Goal: Transaction & Acquisition: Book appointment/travel/reservation

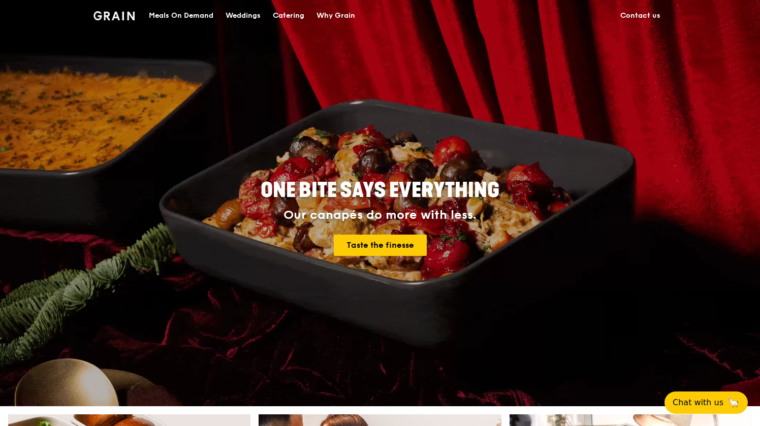
click at [291, 19] on div "Catering" at bounding box center [289, 16] width 32 height 31
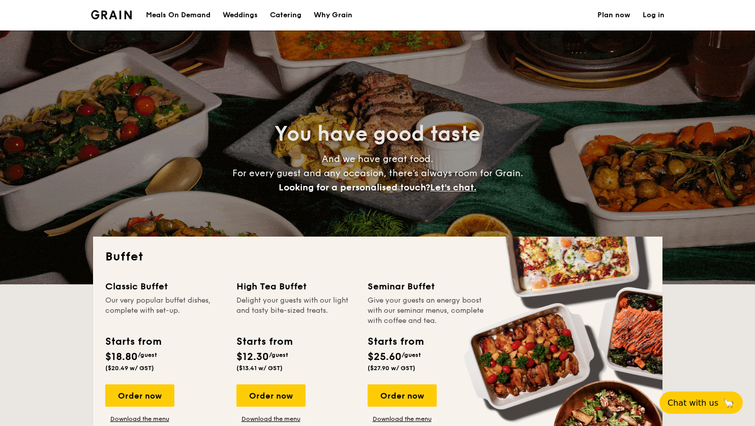
select select
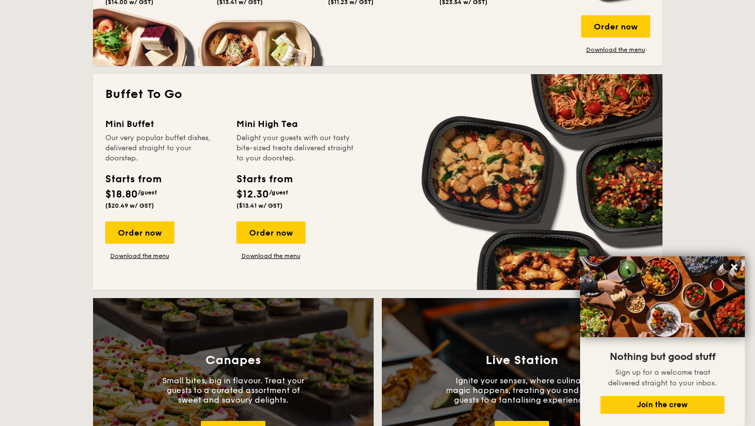
scroll to position [611, 0]
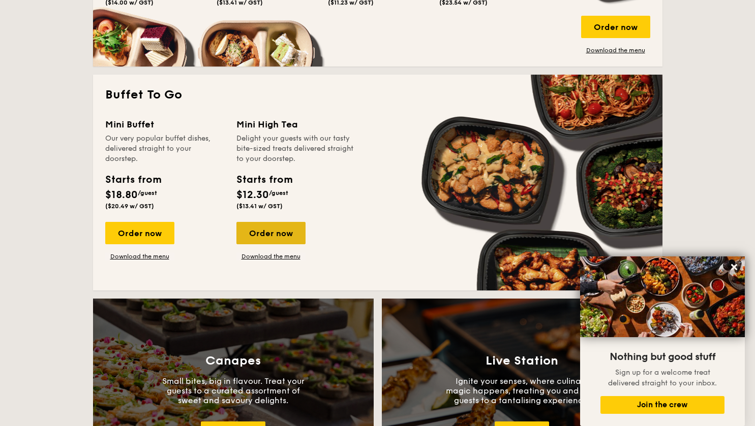
click at [263, 230] on div "Order now" at bounding box center [270, 233] width 69 height 22
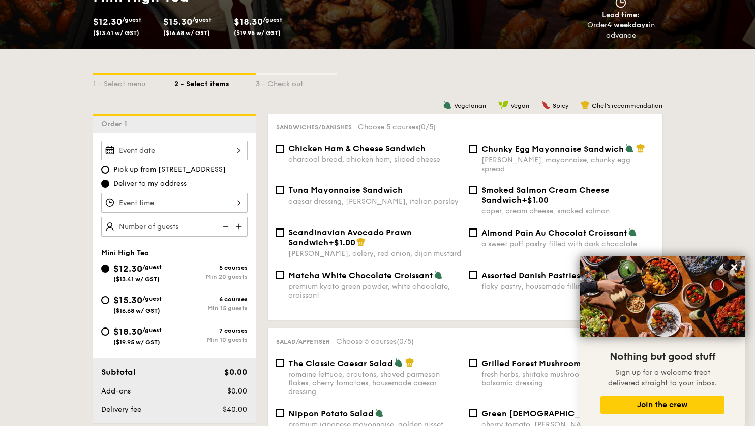
scroll to position [173, 0]
click at [733, 269] on icon at bounding box center [734, 267] width 6 height 6
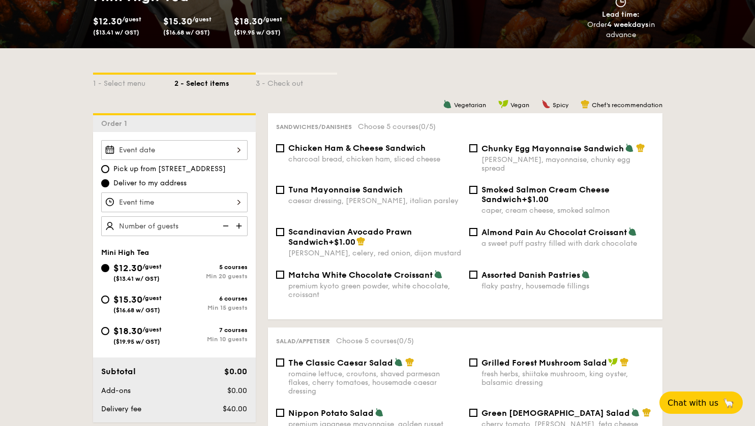
click at [168, 156] on div at bounding box center [174, 150] width 146 height 20
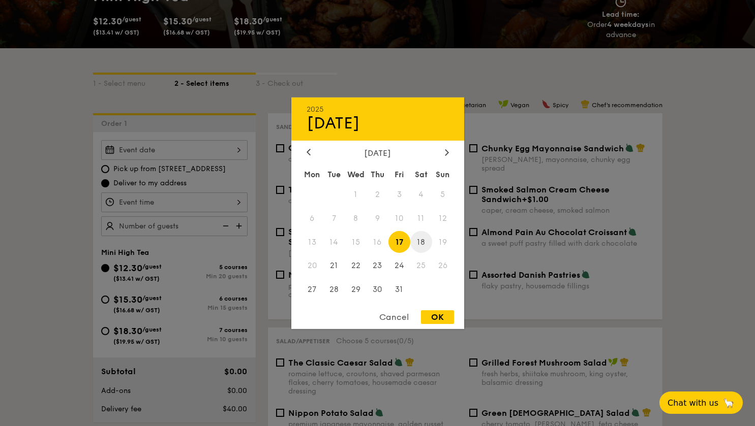
click at [419, 244] on span "18" at bounding box center [421, 242] width 22 height 22
click at [432, 316] on div "OK" at bounding box center [437, 318] width 33 height 14
type input "Oct 18, 2025"
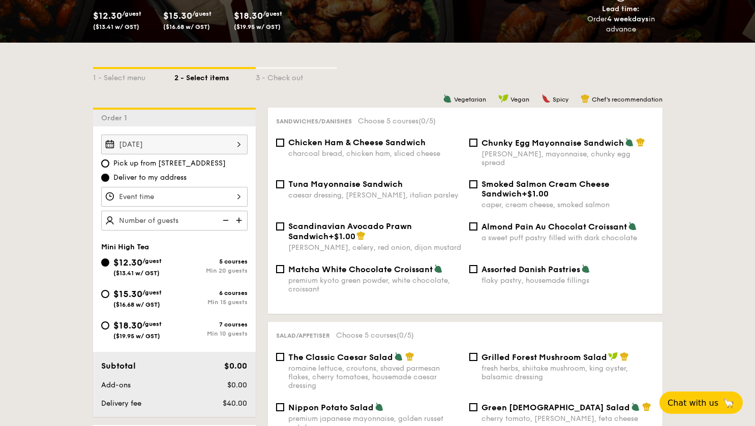
scroll to position [194, 0]
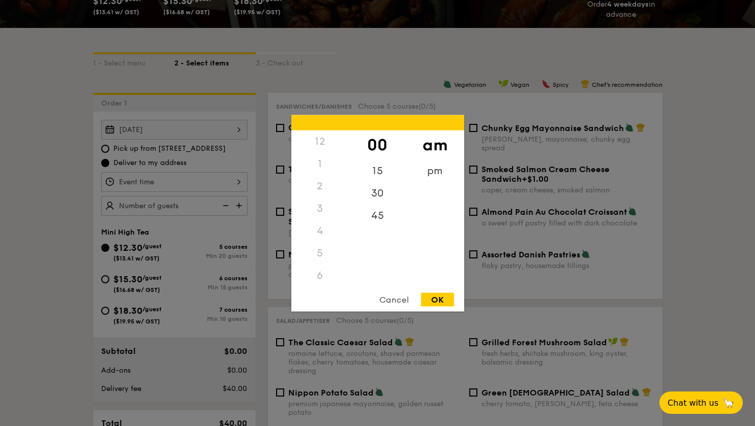
click at [171, 181] on div "12 1 2 3 4 5 6 7 8 9 10 11 00 15 30 45 am pm Cancel OK" at bounding box center [174, 182] width 146 height 20
click at [318, 246] on div "10" at bounding box center [319, 247] width 57 height 29
click at [435, 299] on div "OK" at bounding box center [437, 300] width 33 height 14
type input "10:00AM"
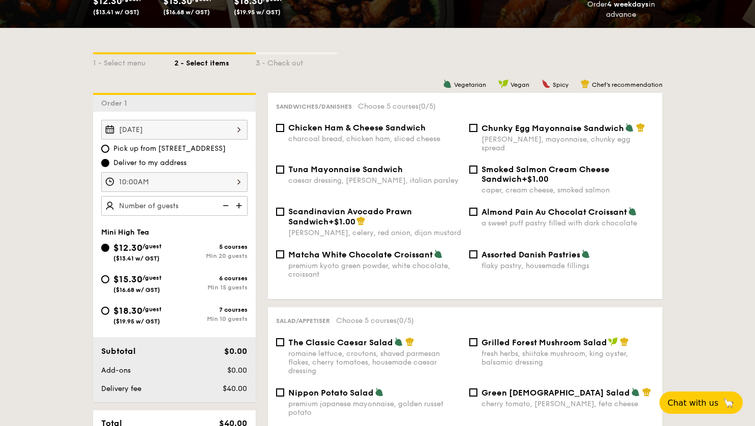
click at [236, 209] on img at bounding box center [239, 205] width 15 height 19
click at [236, 210] on img at bounding box center [239, 205] width 15 height 19
type input "25 guests"
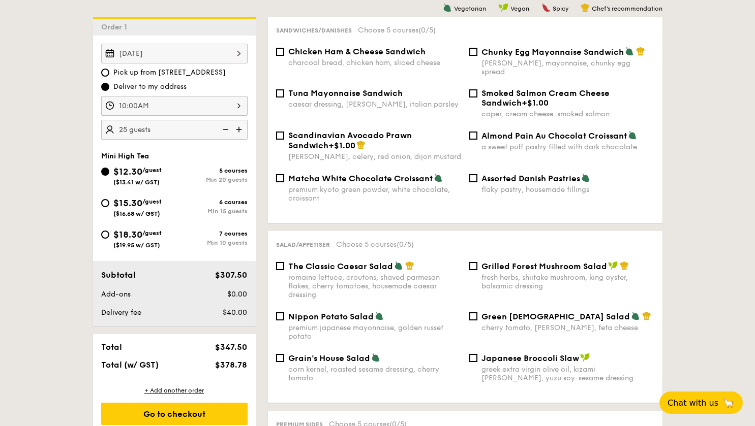
scroll to position [272, 0]
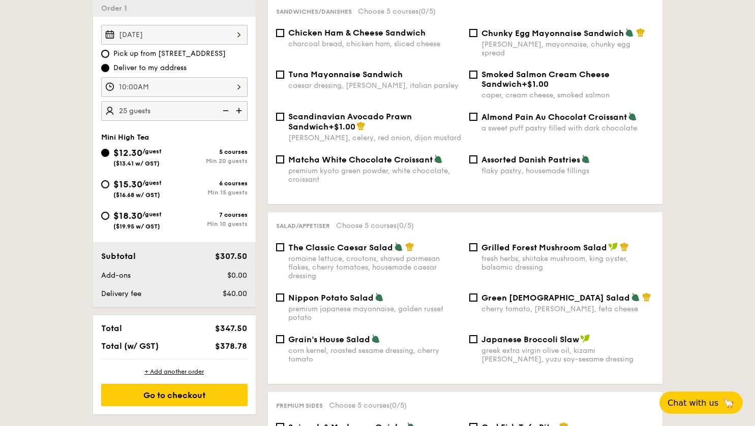
scroll to position [288, 0]
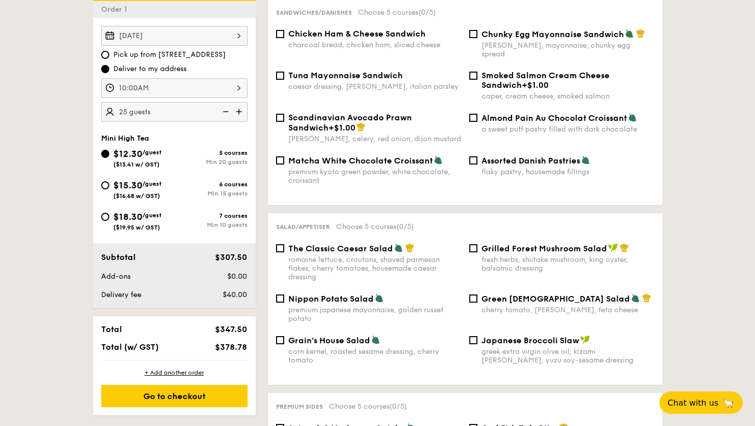
click at [330, 245] on span "The Classic Caesar Salad" at bounding box center [340, 249] width 105 height 10
click at [284, 245] on input "The Classic Caesar Salad romaine lettuce, croutons, shaved parmesan flakes, che…" at bounding box center [280, 249] width 8 height 8
click at [315, 245] on span "The Classic Caesar Salad" at bounding box center [340, 249] width 105 height 10
click at [284, 245] on input "The Classic Caesar Salad romaine lettuce, croutons, shaved parmesan flakes, che…" at bounding box center [280, 249] width 8 height 8
checkbox input "false"
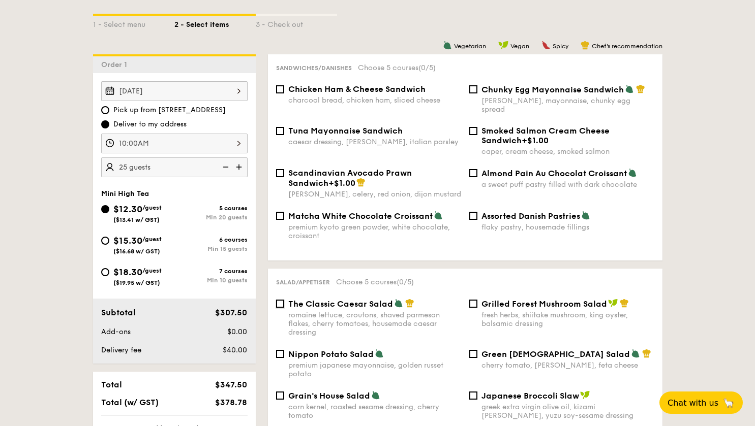
scroll to position [232, 0]
click at [492, 93] on span "Chunky Egg Mayonnaise Sandwich" at bounding box center [552, 90] width 142 height 10
click at [477, 93] on input "Chunky Egg Mayonnaise Sandwich dijon mustard, mayonnaise, chunky egg spread" at bounding box center [473, 90] width 8 height 8
checkbox input "true"
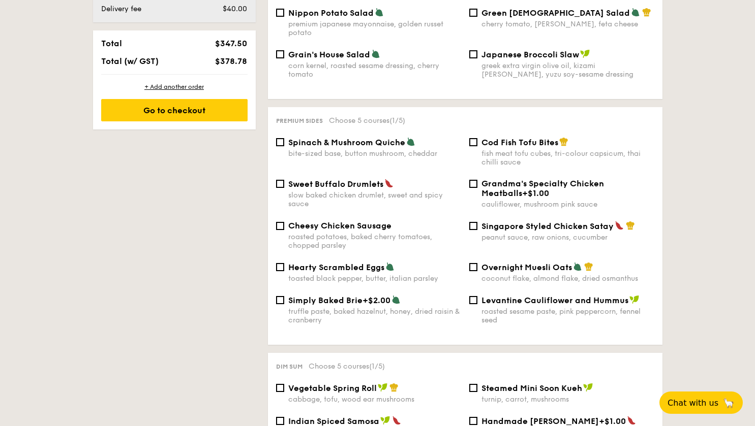
scroll to position [574, 0]
click at [475, 223] on input "Singapore Styled Chicken Satay peanut sauce, raw onions, cucumber" at bounding box center [473, 226] width 8 height 8
checkbox input "true"
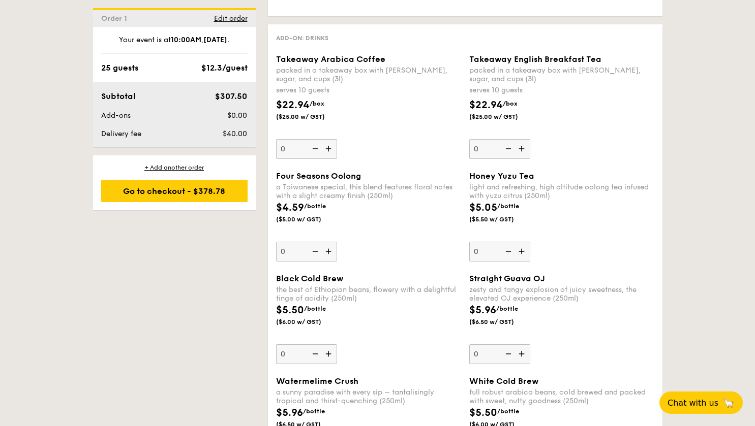
scroll to position [1303, 0]
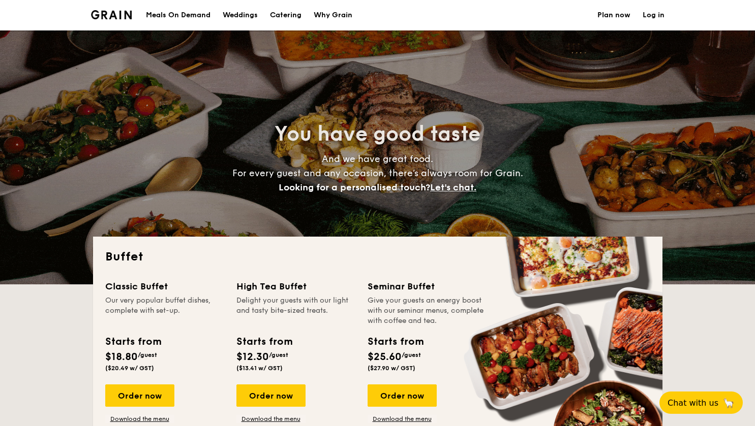
select select
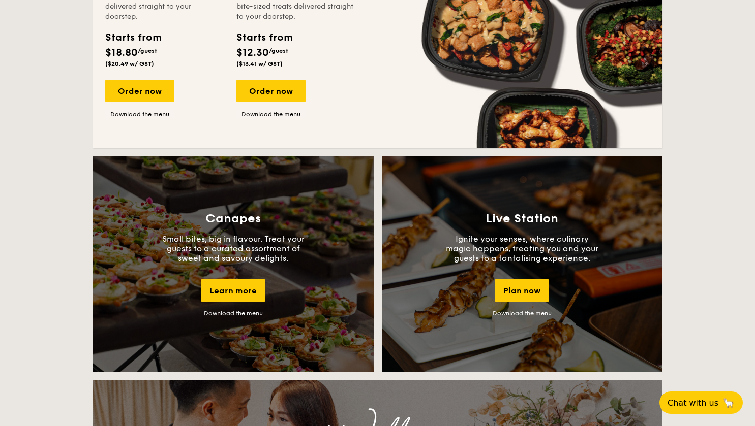
scroll to position [758, 0]
